Goal: Task Accomplishment & Management: Manage account settings

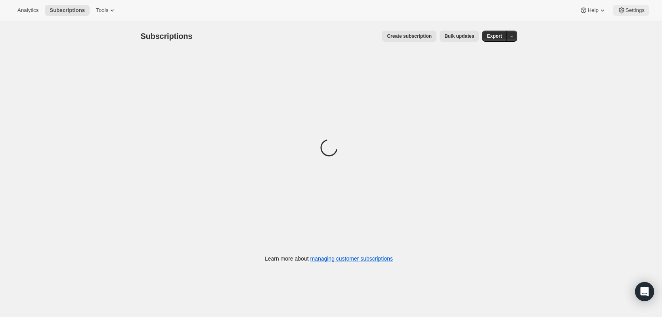
click at [634, 12] on span "Settings" at bounding box center [635, 10] width 19 height 6
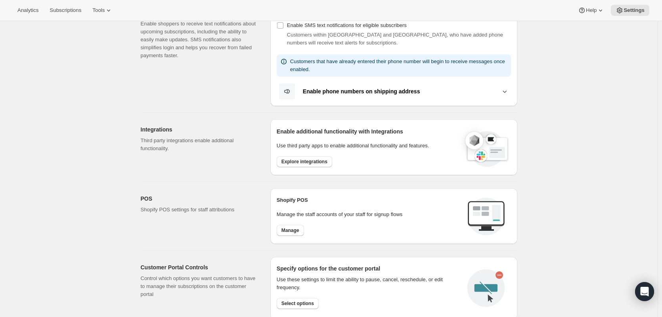
scroll to position [198, 0]
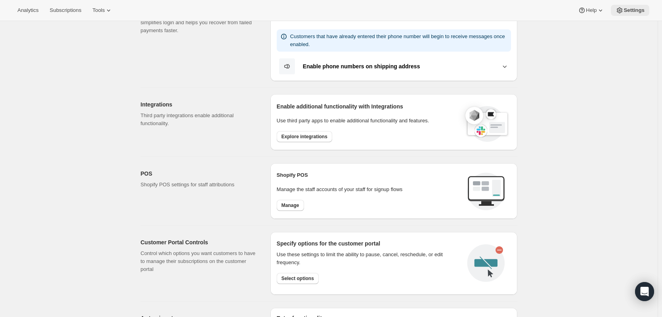
click at [625, 10] on span "Settings" at bounding box center [634, 10] width 21 height 6
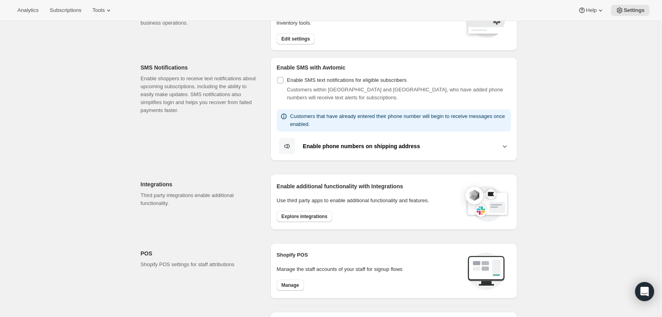
scroll to position [102, 0]
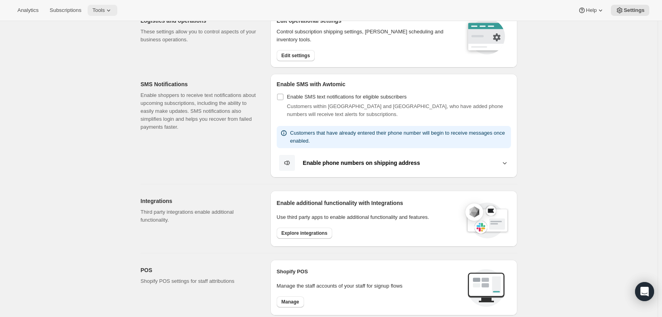
click at [106, 13] on icon at bounding box center [109, 10] width 8 height 8
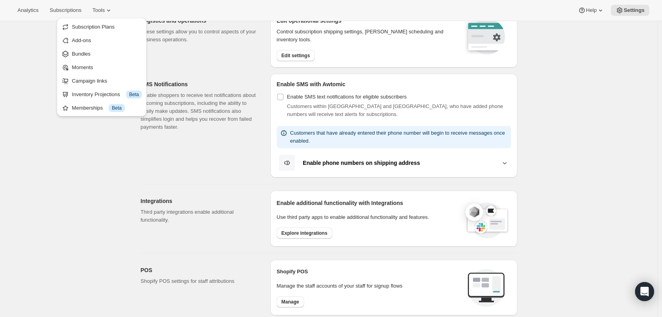
click at [545, 86] on div "Settings. This page is ready Settings Email Customization Customize subscriptio…" at bounding box center [329, 234] width 658 height 631
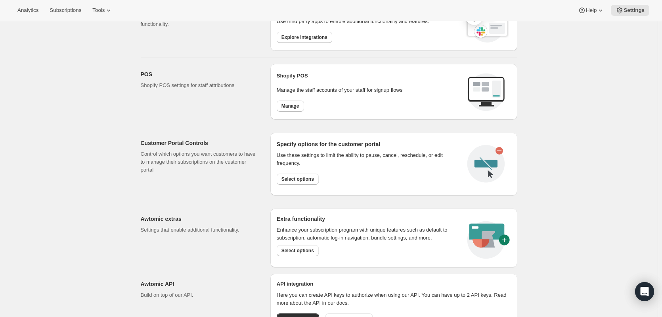
scroll to position [334, 0]
